Goal: Information Seeking & Learning: Find specific page/section

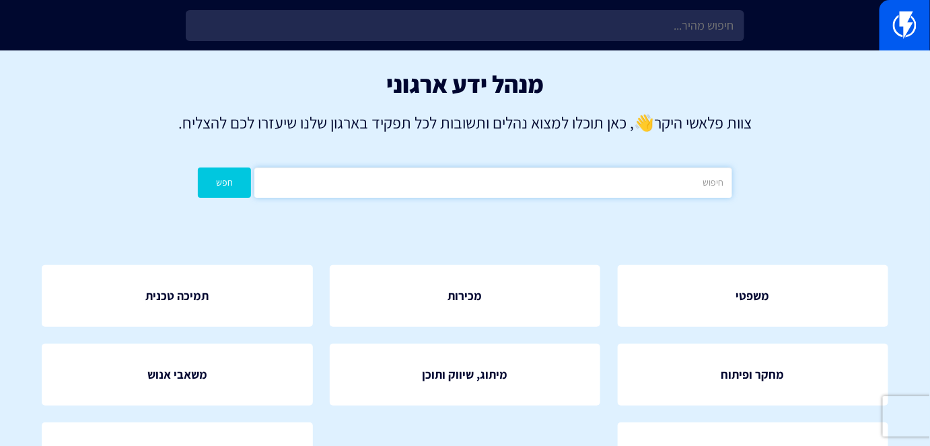
click at [518, 194] on input "text" at bounding box center [492, 182] width 477 height 30
type input "תבניות"
click at [241, 185] on button "חפש" at bounding box center [224, 182] width 53 height 30
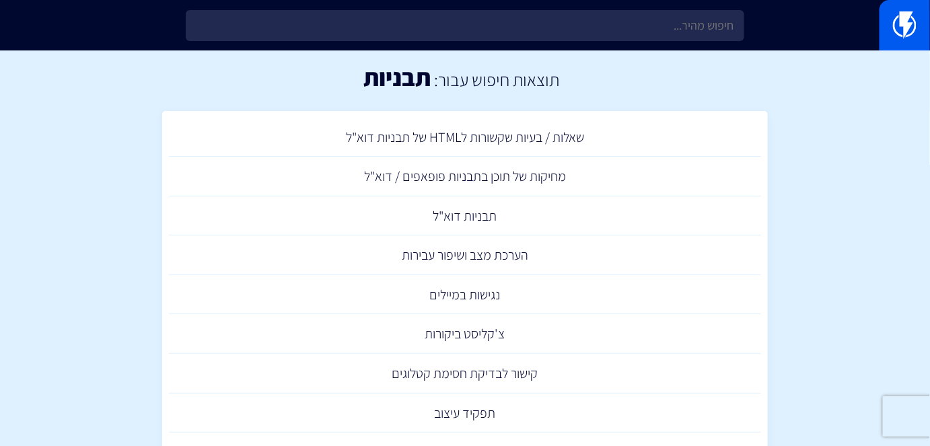
scroll to position [7, 0]
click at [492, 212] on link "תבניות דוא"ל" at bounding box center [465, 216] width 592 height 40
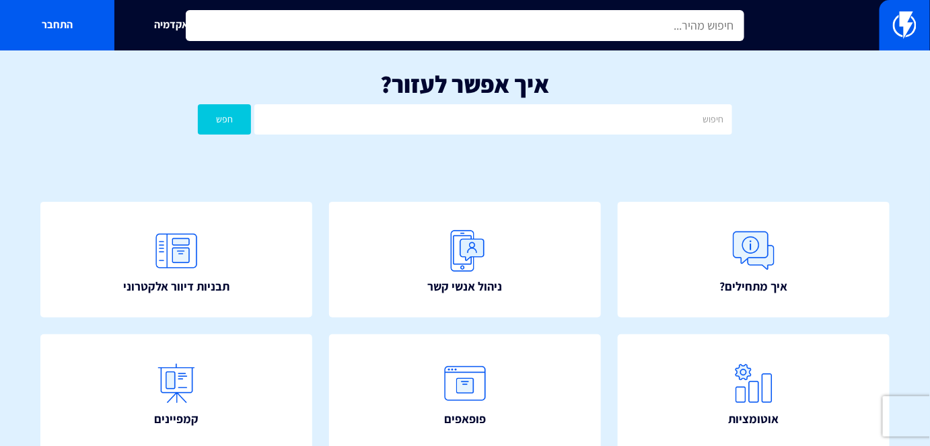
click at [534, 10] on input "text" at bounding box center [465, 25] width 558 height 31
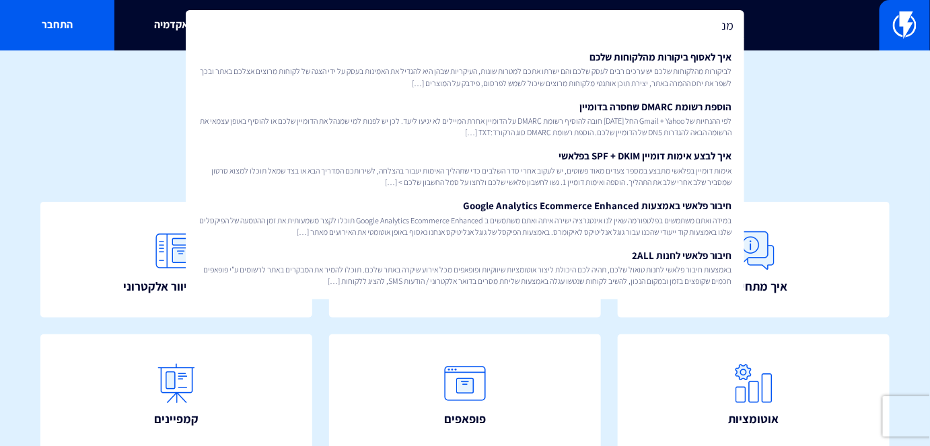
type input "מ"
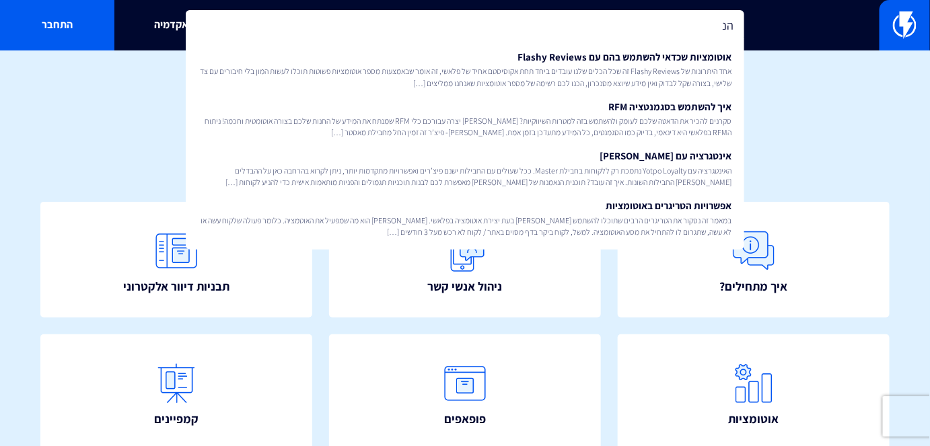
type input "ה"
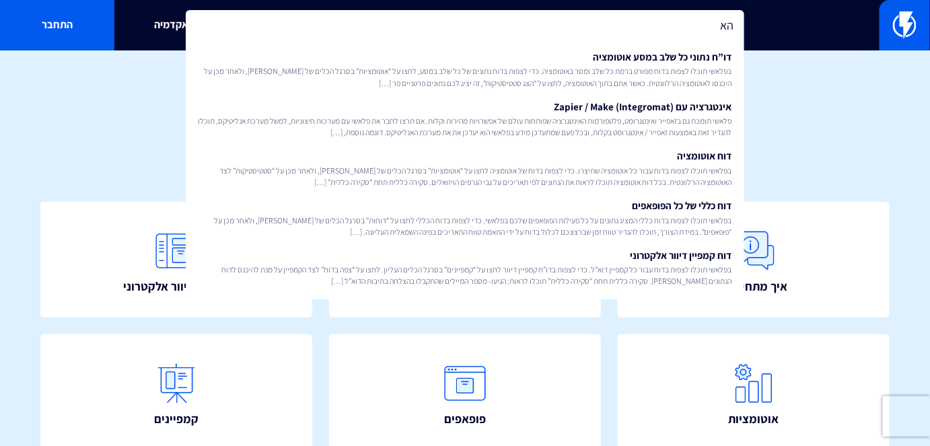
type input "ה"
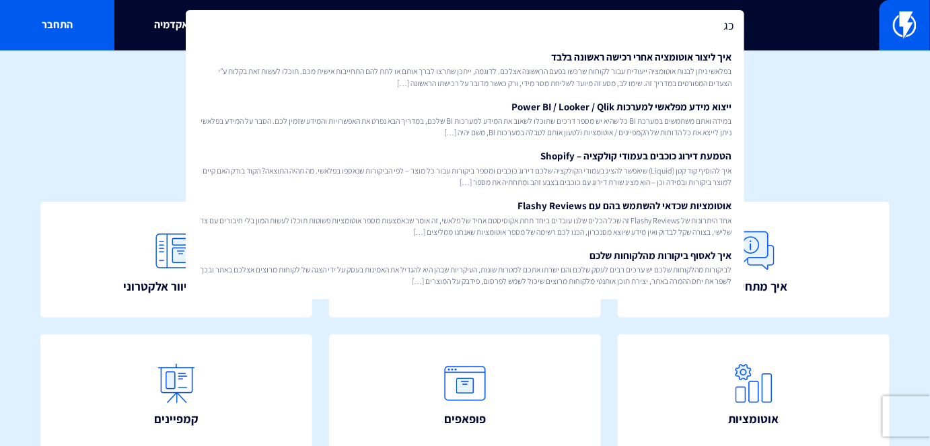
type input "כ"
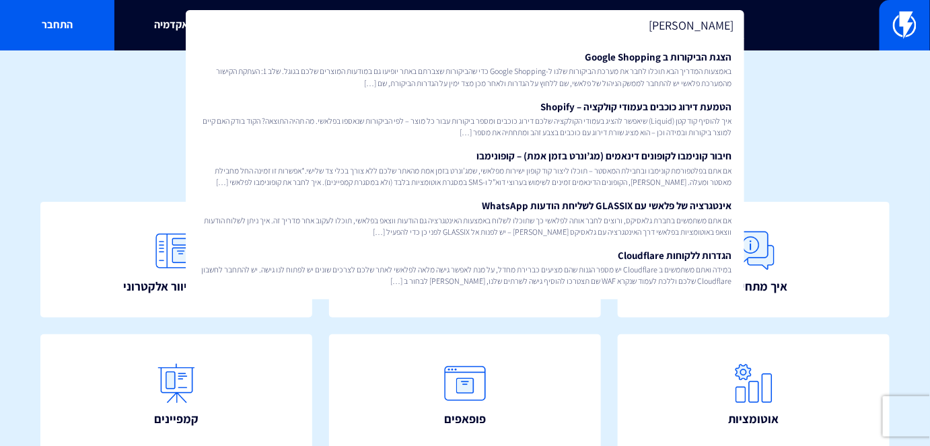
type input "ג"
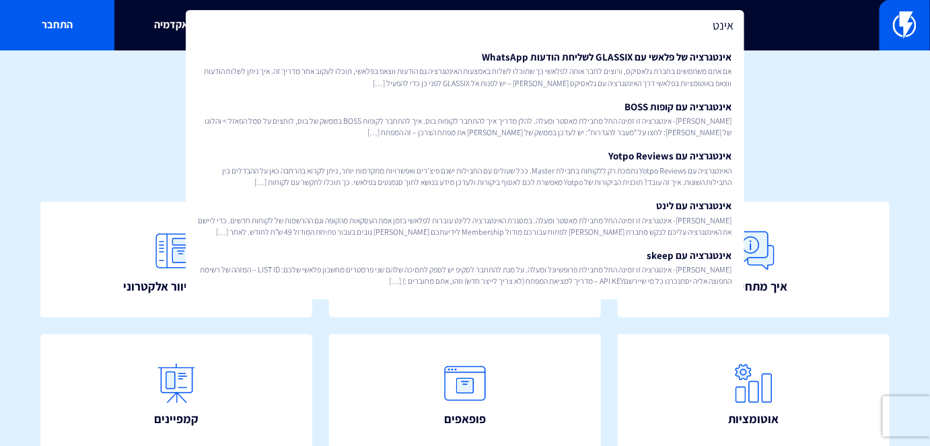
type input "אינט"
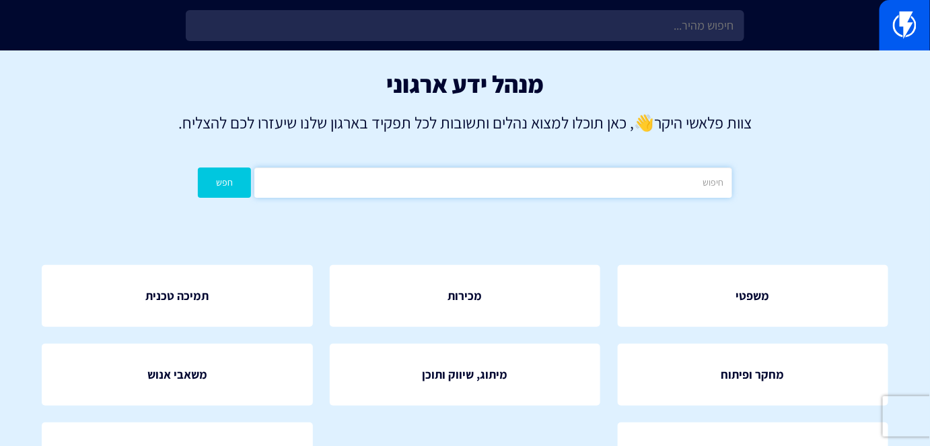
click at [465, 192] on input "text" at bounding box center [492, 182] width 477 height 30
type input "אינטגרטור"
click at [198, 167] on button "חפש" at bounding box center [224, 182] width 53 height 30
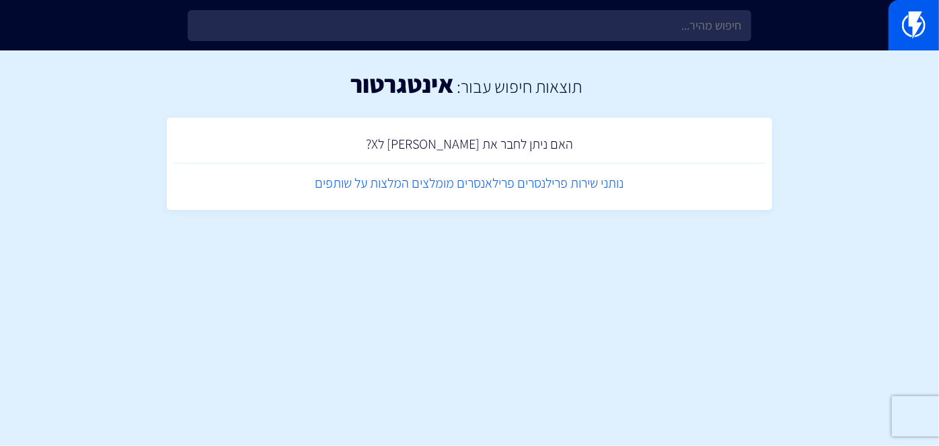
click at [597, 192] on link "נותני שירות פרילנסרים פרילאנסרים מומלצים המלצות על שותפים" at bounding box center [470, 183] width 592 height 40
